Goal: Information Seeking & Learning: Find specific page/section

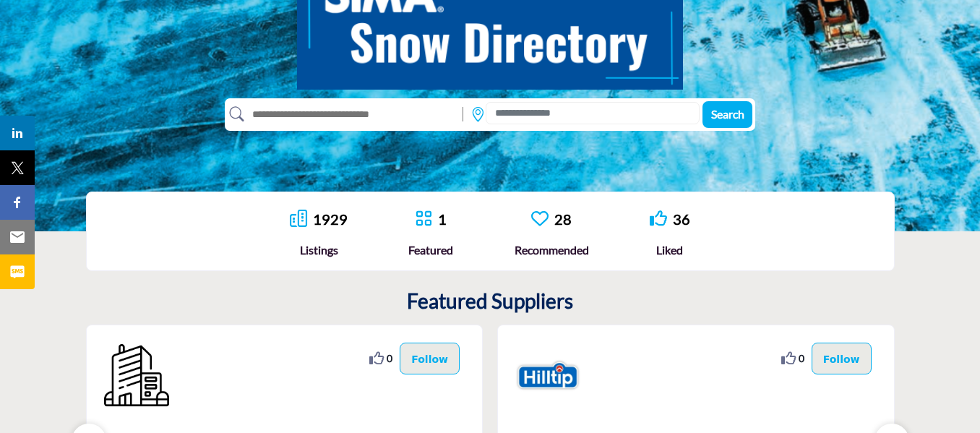
scroll to position [217, 0]
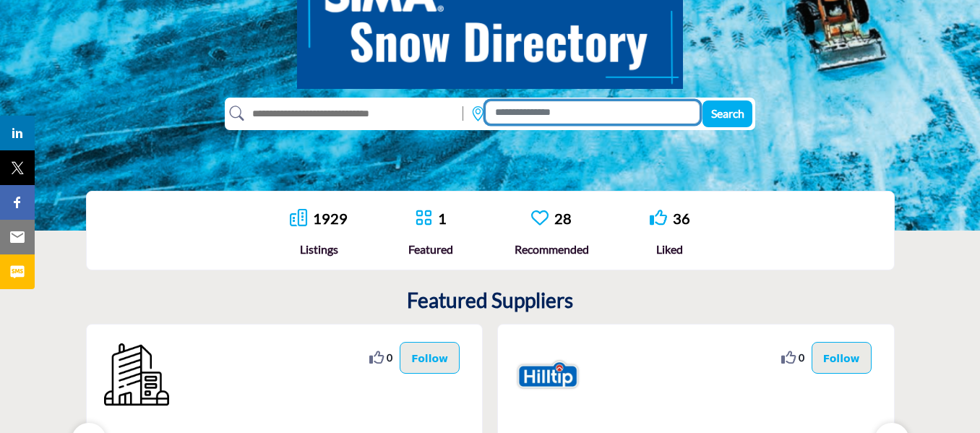
click at [530, 108] on input at bounding box center [593, 112] width 214 height 22
click at [563, 107] on input at bounding box center [593, 112] width 214 height 22
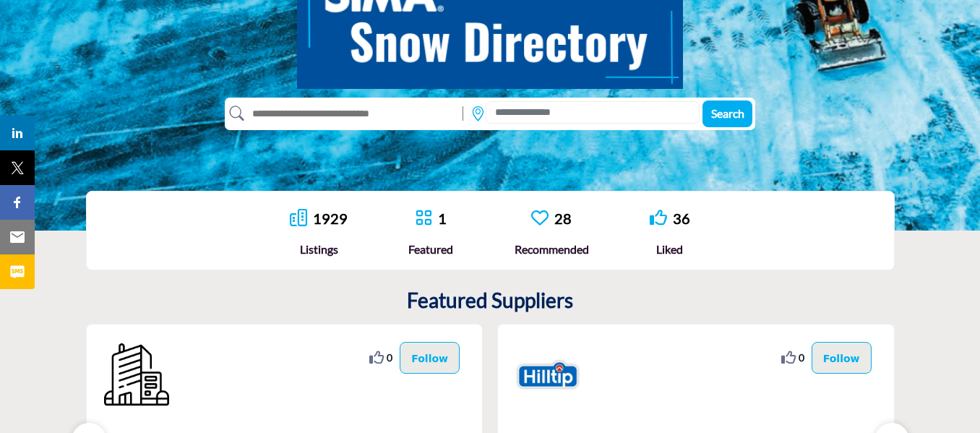
click at [311, 114] on input "text" at bounding box center [350, 113] width 212 height 23
drag, startPoint x: 833, startPoint y: 234, endPoint x: 826, endPoint y: 234, distance: 7.3
click at [833, 234] on div "1929 Listings 1 28" at bounding box center [490, 231] width 721 height 46
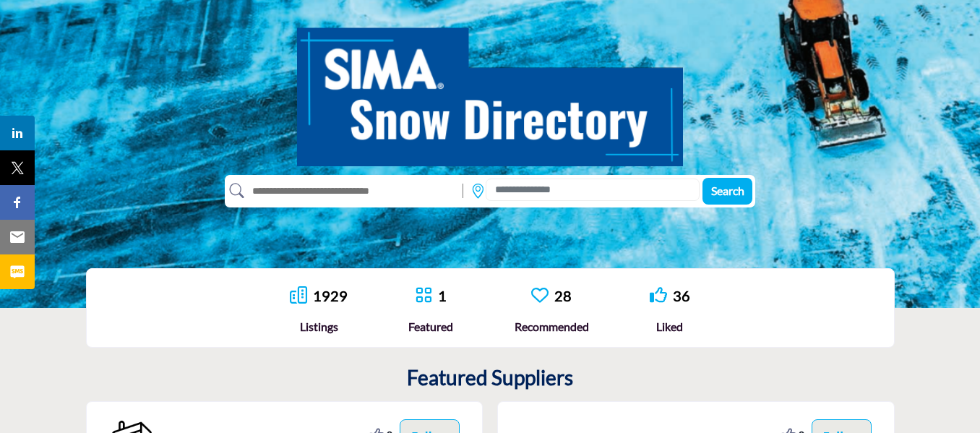
scroll to position [0, 0]
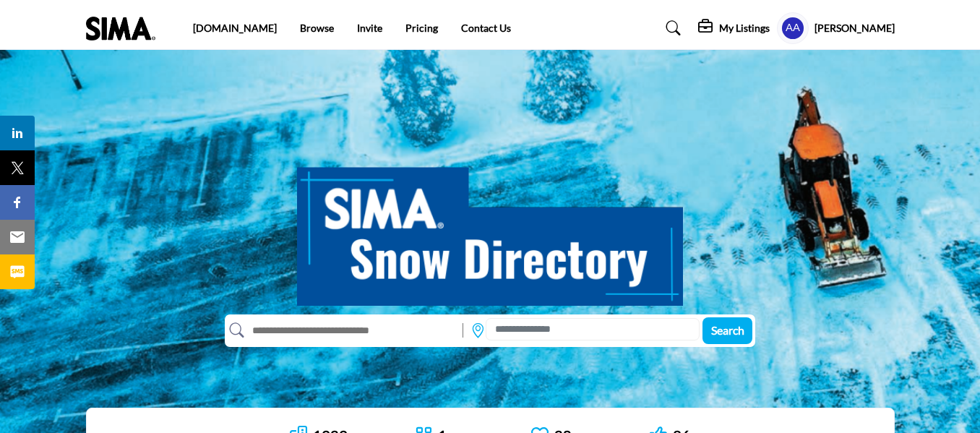
click at [343, 340] on input "text" at bounding box center [350, 330] width 212 height 23
click at [324, 333] on input "text" at bounding box center [350, 330] width 212 height 23
type input "*********"
click at [703, 317] on button "Search" at bounding box center [728, 330] width 50 height 27
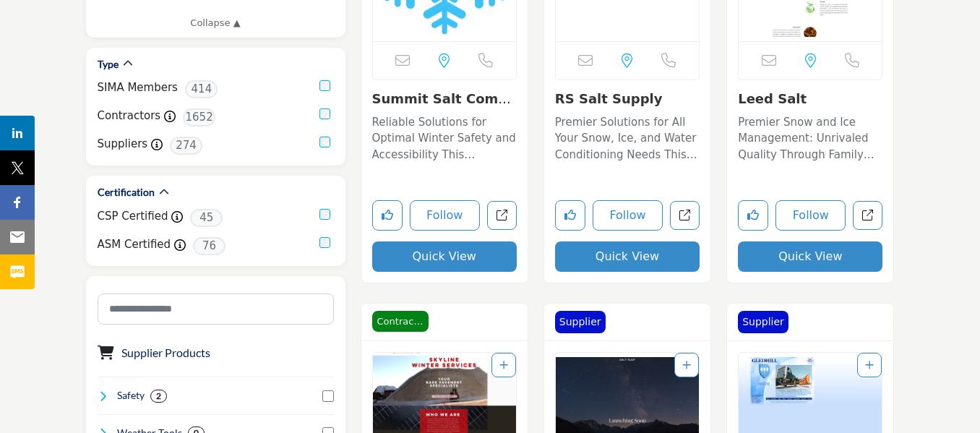
scroll to position [578, 0]
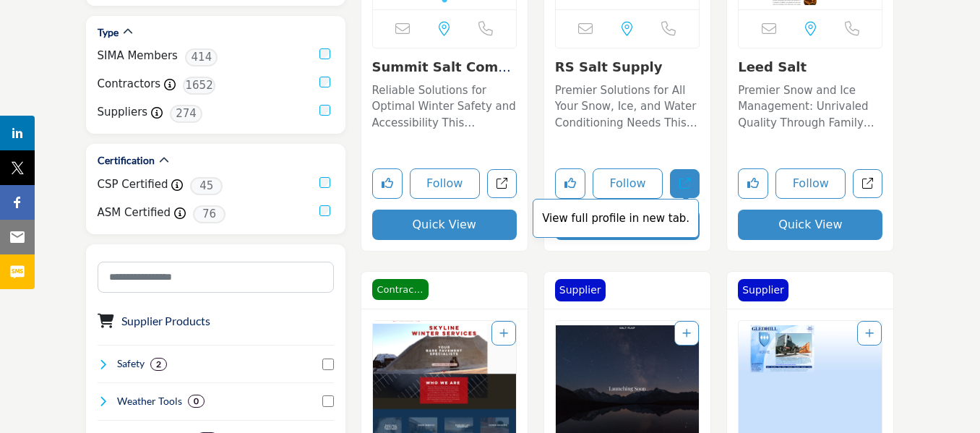
click at [686, 180] on icon "Open rs-salt-supply in new tab" at bounding box center [685, 183] width 11 height 11
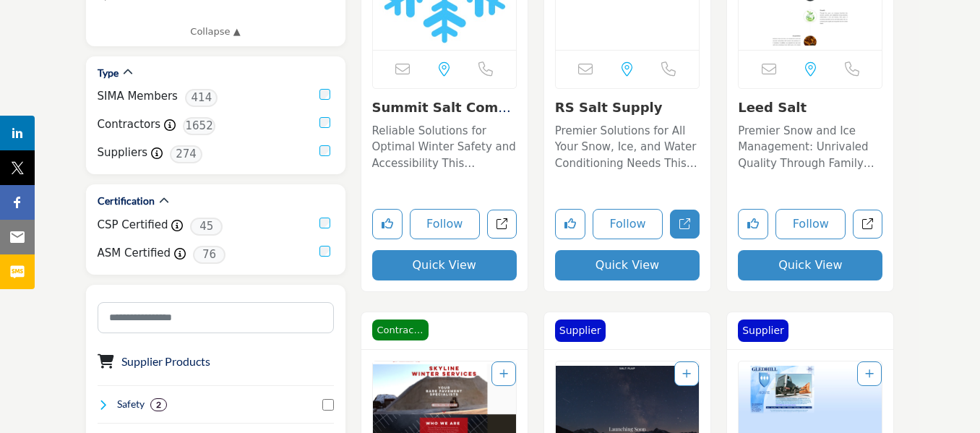
scroll to position [506, 0]
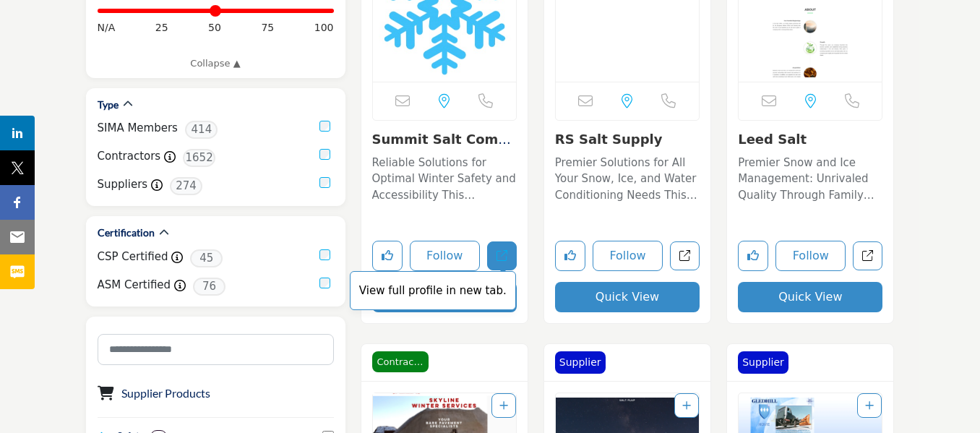
click at [497, 257] on icon "Open summit-salt-company in new tab" at bounding box center [502, 255] width 11 height 11
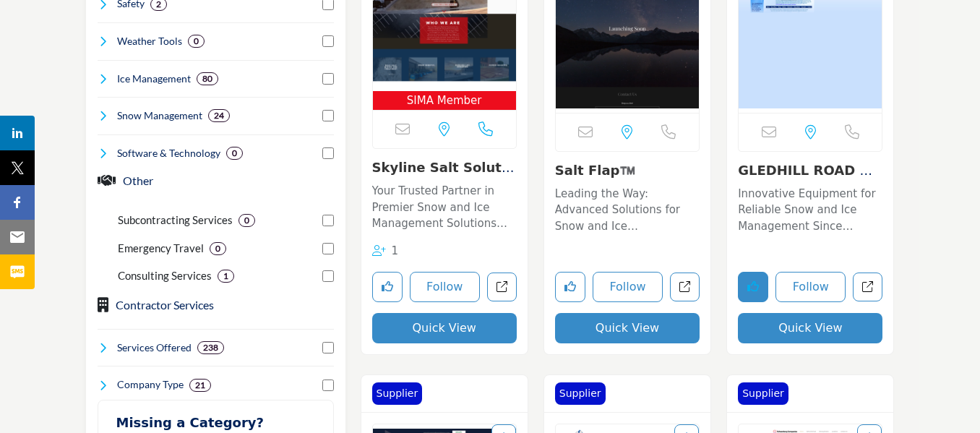
scroll to position [940, 0]
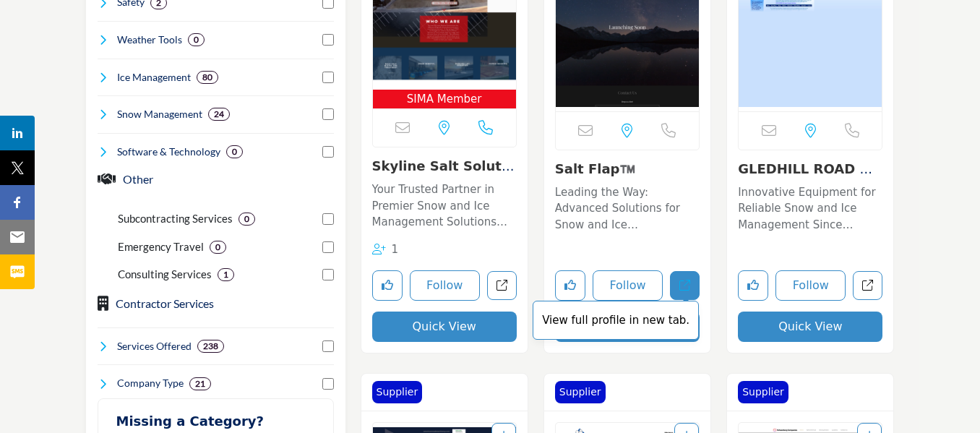
click at [688, 286] on icon "Open salt-flap in new tab" at bounding box center [685, 285] width 11 height 11
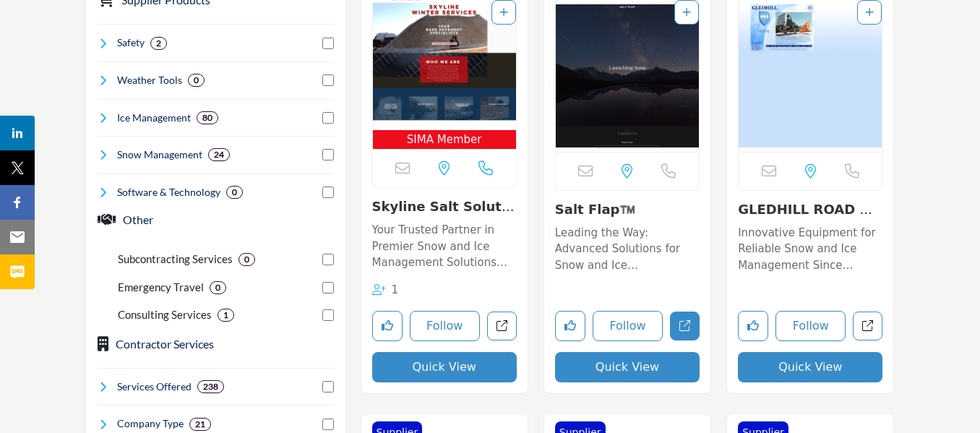
scroll to position [868, 0]
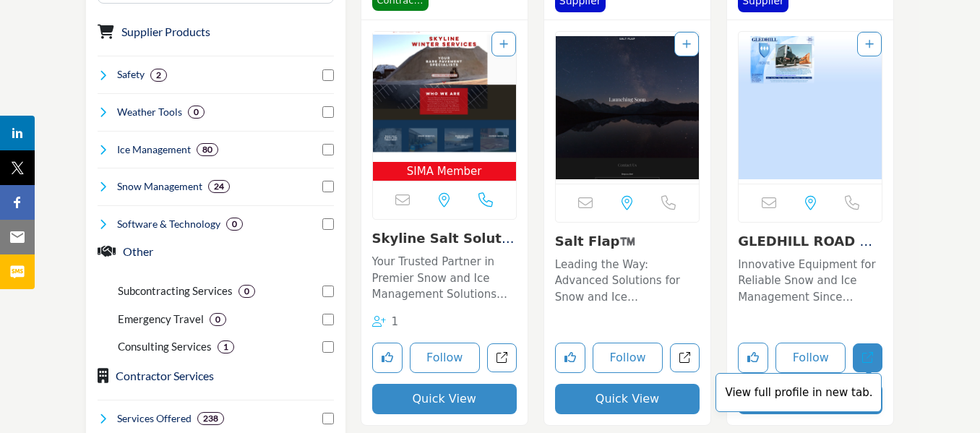
click at [873, 361] on icon "Open gledhill-road-machinery-co in new tab" at bounding box center [868, 357] width 11 height 11
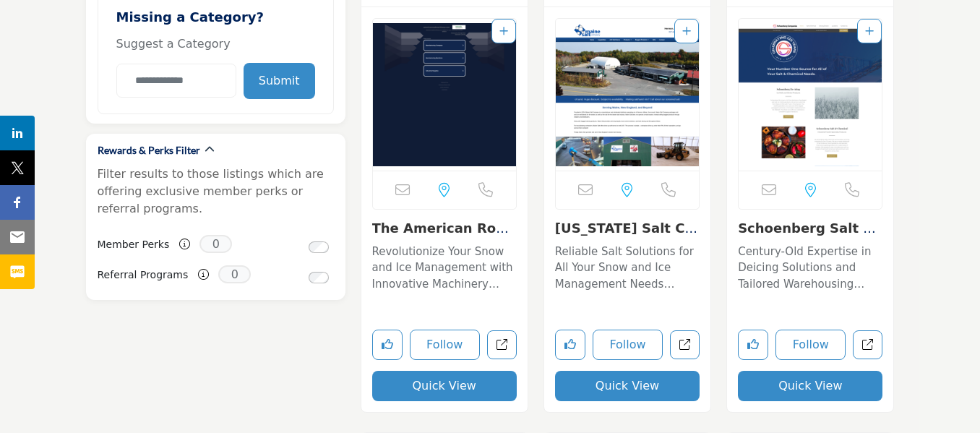
scroll to position [1446, 0]
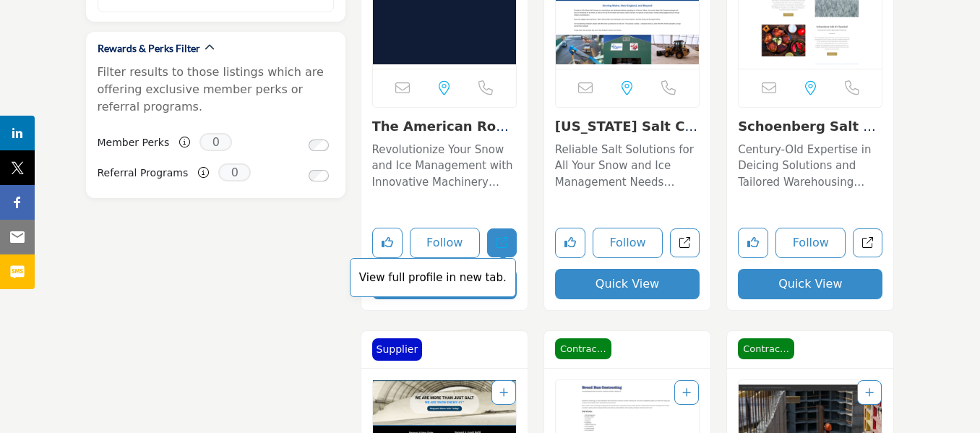
drag, startPoint x: 661, startPoint y: 171, endPoint x: 506, endPoint y: 238, distance: 168.4
click at [506, 238] on icon "Open the-american-road-machinery-company in new tab" at bounding box center [502, 242] width 11 height 11
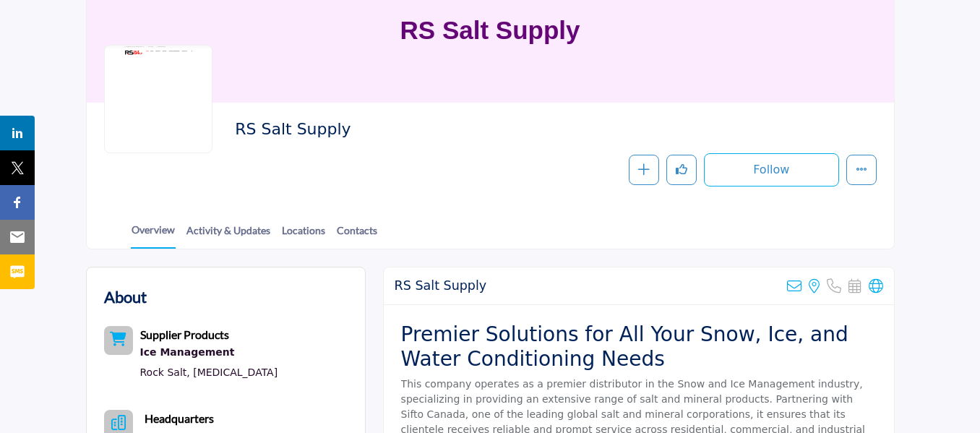
scroll to position [145, 0]
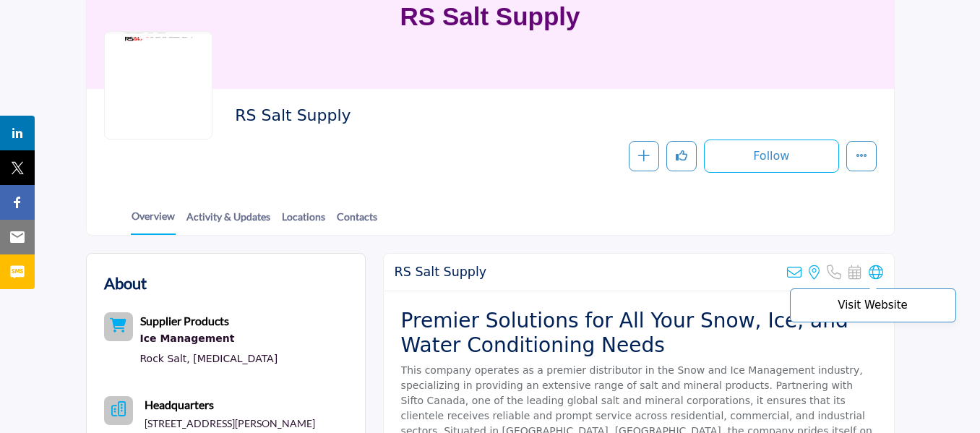
click at [876, 270] on icon at bounding box center [876, 272] width 14 height 14
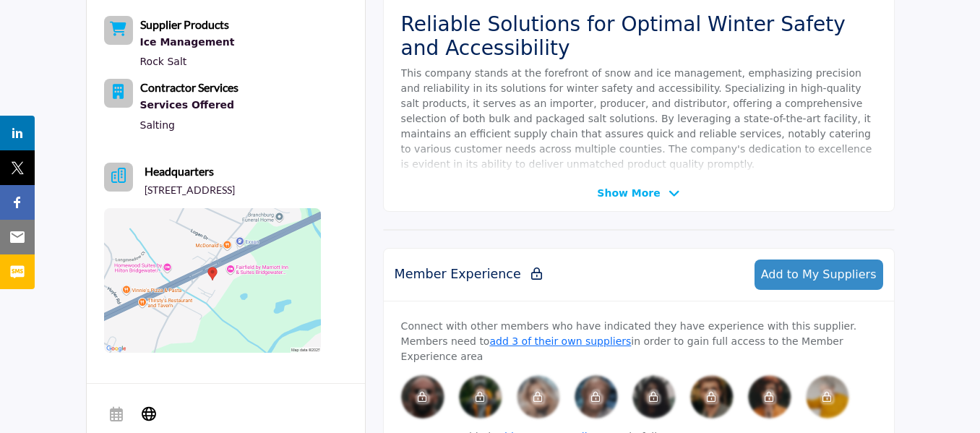
scroll to position [506, 0]
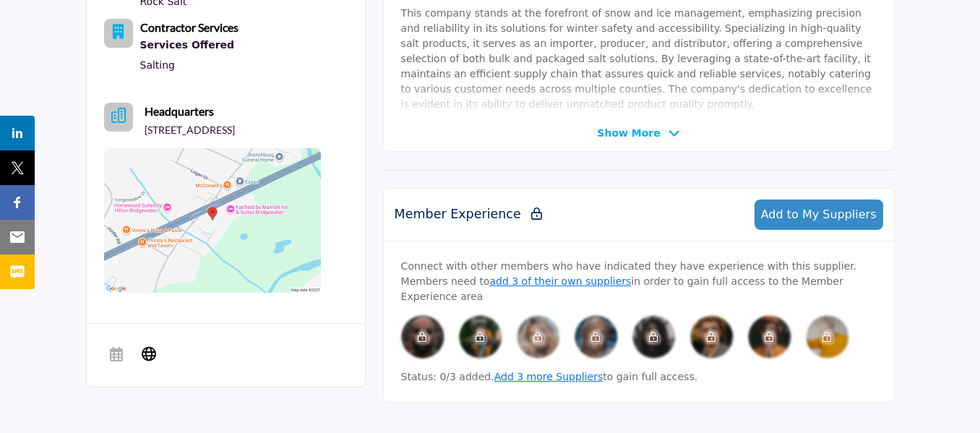
click at [669, 130] on icon at bounding box center [675, 133] width 12 height 13
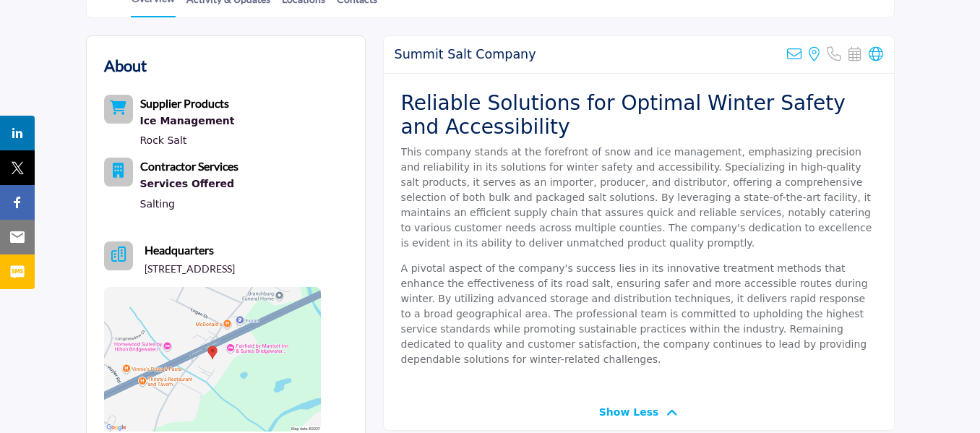
scroll to position [362, 0]
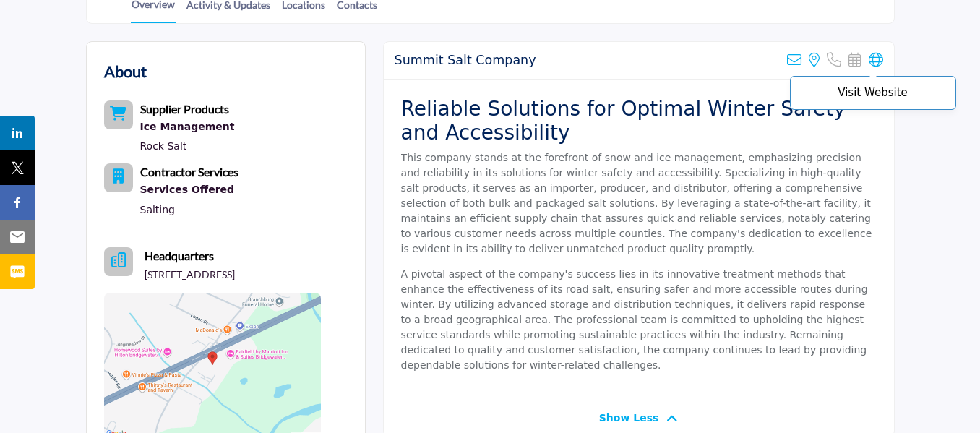
click at [877, 59] on icon at bounding box center [876, 60] width 14 height 14
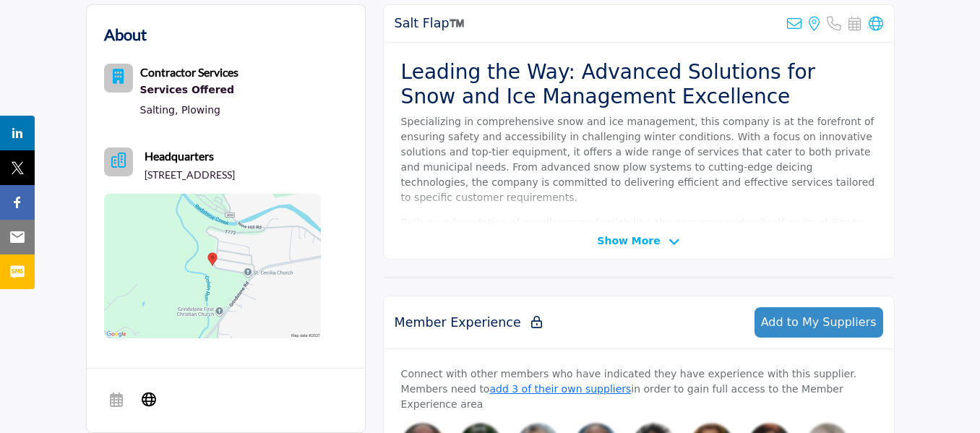
scroll to position [362, 0]
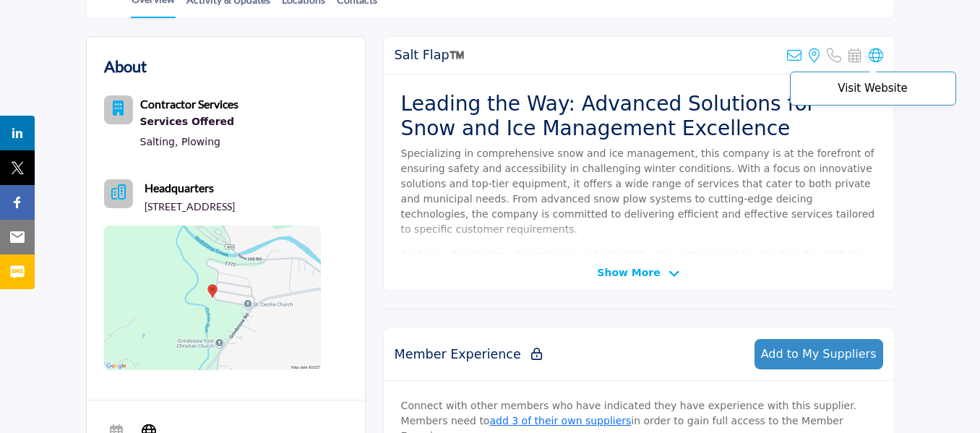
click at [877, 60] on icon at bounding box center [876, 55] width 14 height 14
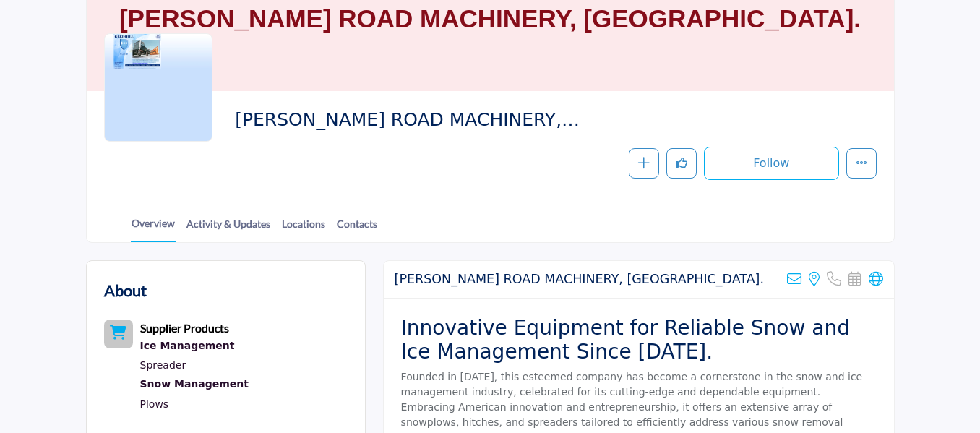
scroll to position [217, 0]
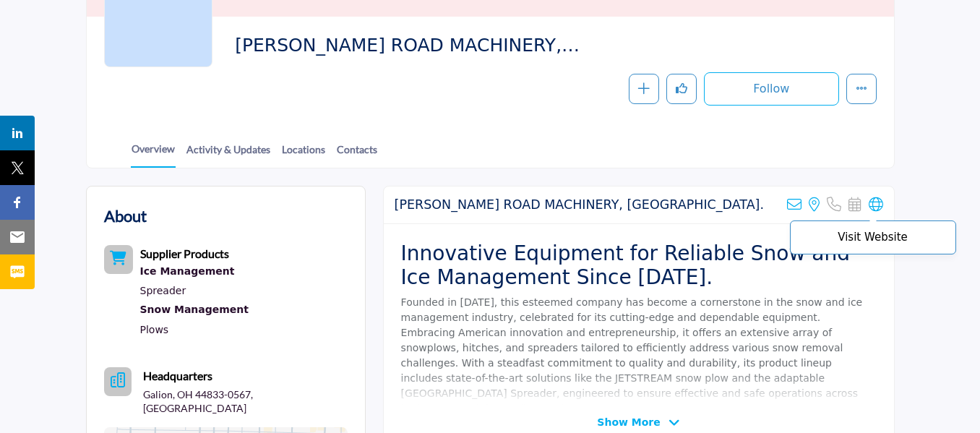
click at [878, 206] on icon at bounding box center [876, 204] width 14 height 14
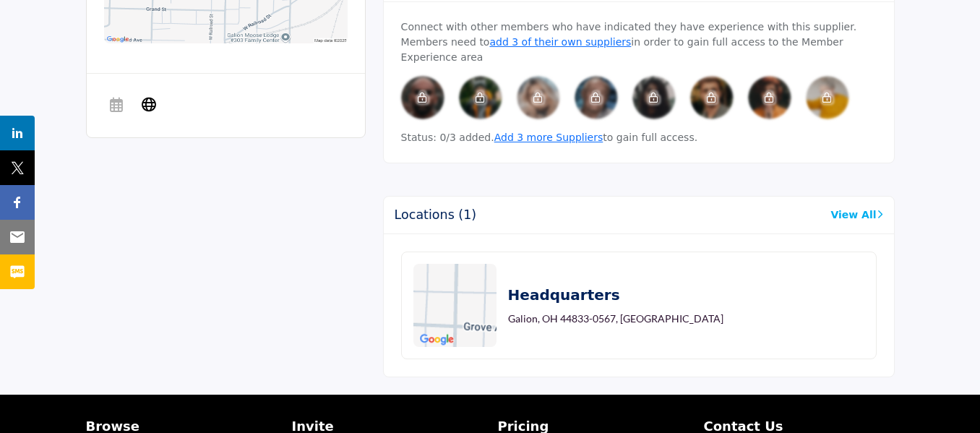
scroll to position [887, 0]
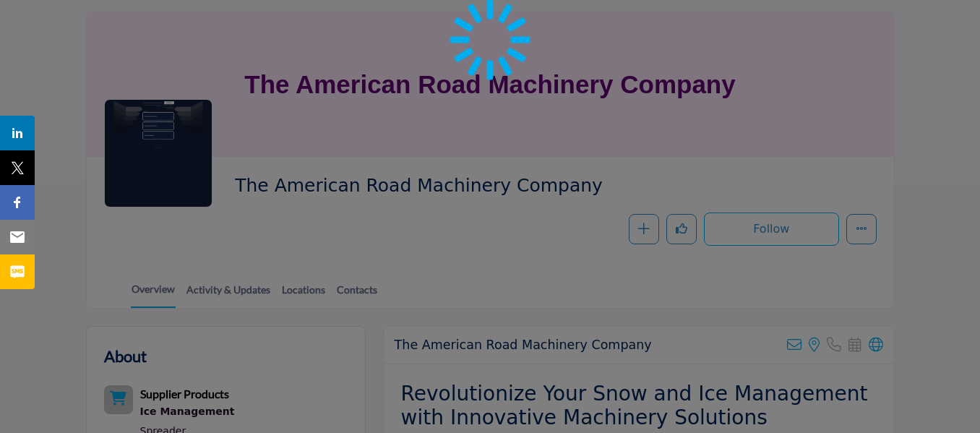
scroll to position [145, 0]
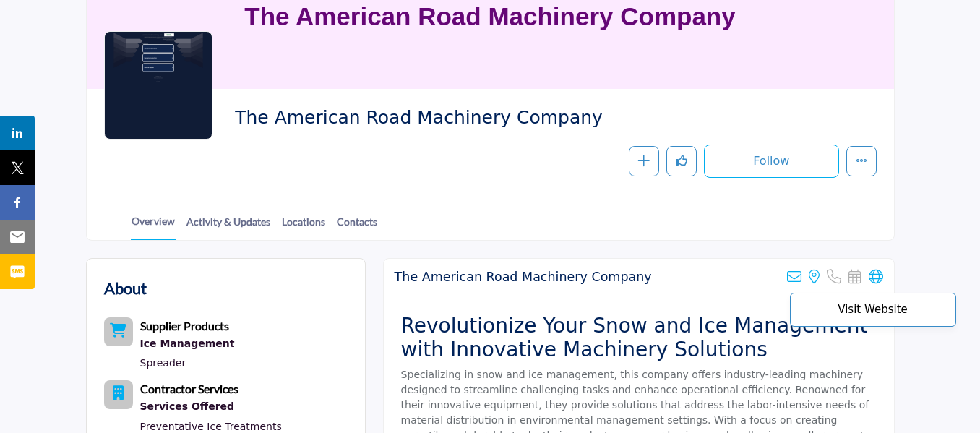
click at [874, 273] on icon at bounding box center [876, 277] width 14 height 14
click at [471, 117] on span "The American Road Machinery Company" at bounding box center [432, 118] width 394 height 24
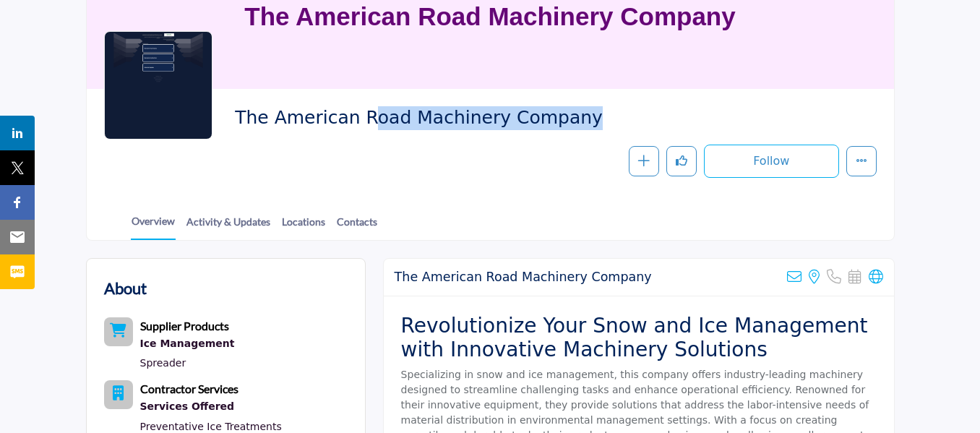
click at [471, 117] on span "The American Road Machinery Company" at bounding box center [432, 118] width 394 height 24
